Goal: Find specific page/section: Find specific page/section

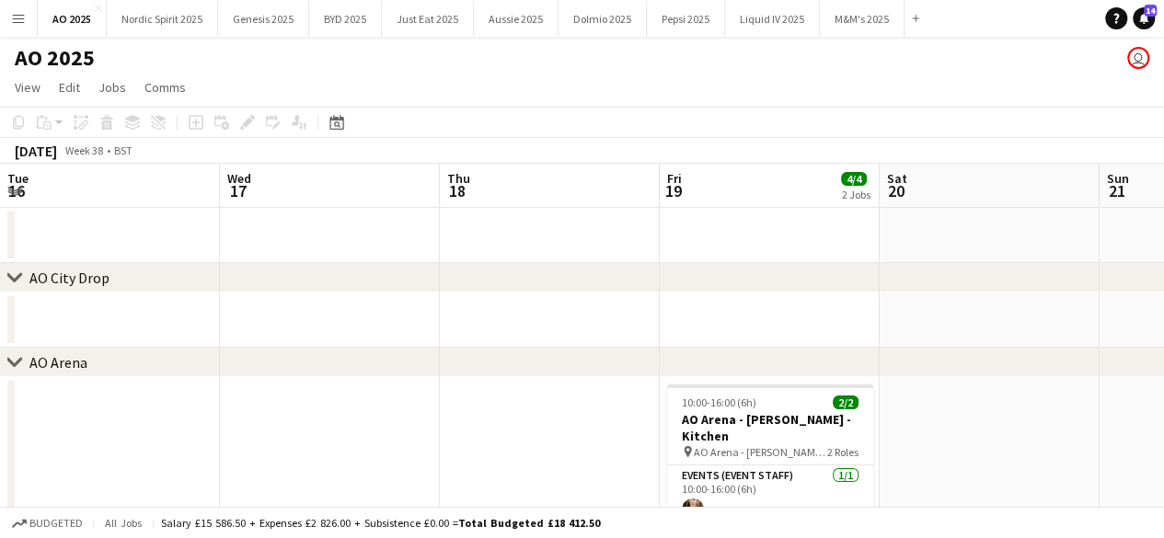
scroll to position [0, 404]
